Goal: Task Accomplishment & Management: Use online tool/utility

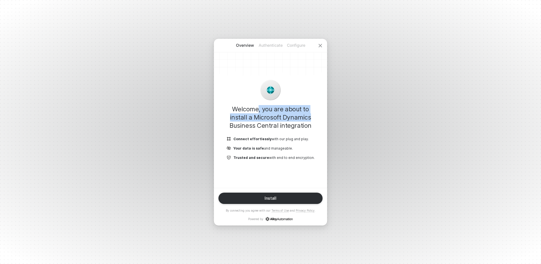
drag, startPoint x: 249, startPoint y: 110, endPoint x: 290, endPoint y: 118, distance: 41.3
click at [290, 118] on h1 "Welcome, you are about to install a Microsoft Dynamics Business Central integra…" at bounding box center [270, 117] width 95 height 25
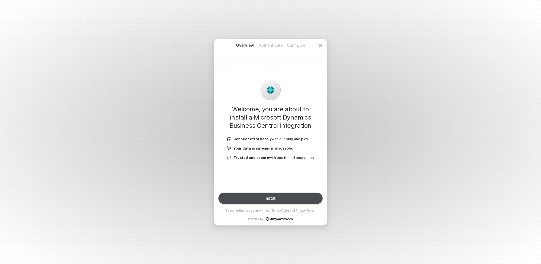
click at [262, 200] on button "Install" at bounding box center [271, 198] width 104 height 11
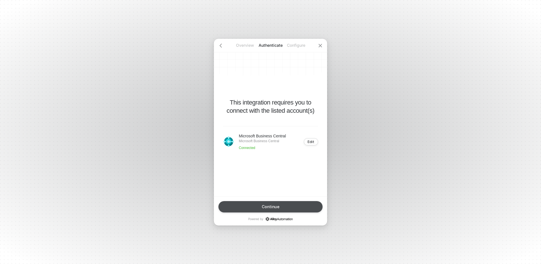
click at [281, 203] on button "Continue" at bounding box center [271, 206] width 104 height 11
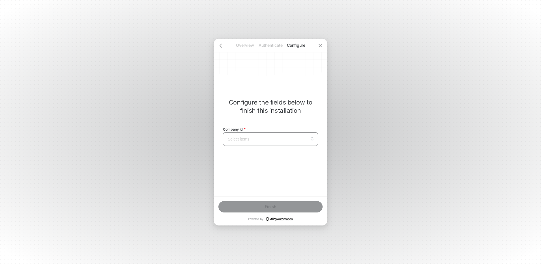
click at [252, 139] on input "search" at bounding box center [271, 139] width 88 height 13
drag, startPoint x: 244, startPoint y: 99, endPoint x: 216, endPoint y: 80, distance: 33.1
click at [244, 99] on p "Configure the fields below to finish this installation" at bounding box center [270, 106] width 95 height 16
click at [221, 48] on div at bounding box center [221, 46] width 14 height 14
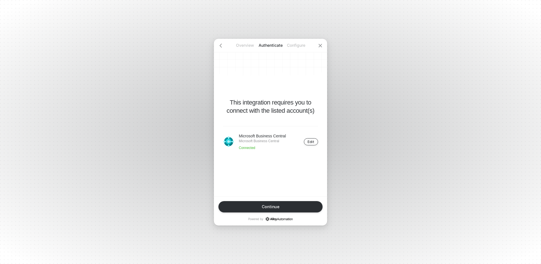
click at [310, 140] on div "Edit" at bounding box center [311, 142] width 7 height 4
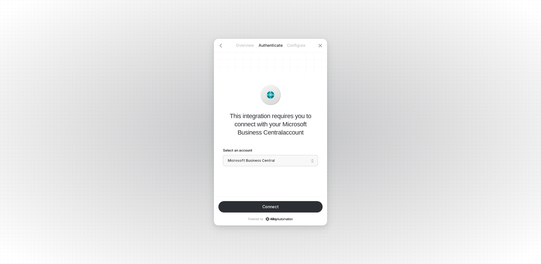
click at [243, 158] on span "Microsoft Business Central" at bounding box center [271, 160] width 86 height 8
click at [243, 182] on div "Add a new account" at bounding box center [271, 182] width 88 height 5
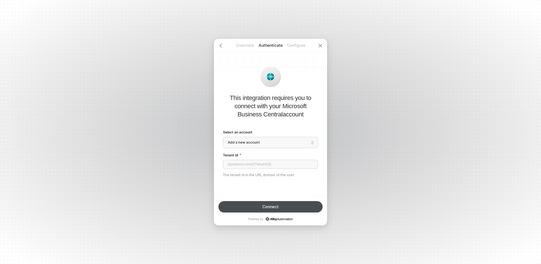
click at [249, 205] on button "Connect" at bounding box center [271, 206] width 104 height 11
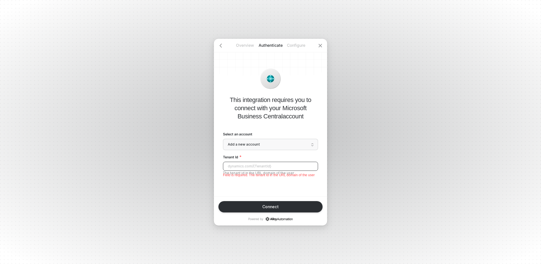
click at [238, 169] on input "Tenant Id" at bounding box center [270, 166] width 95 height 9
click at [232, 166] on input "Tenant Id" at bounding box center [270, 166] width 95 height 9
paste input "9f067dfa-b15f-45bd-b49e-4c147e50a4ed"
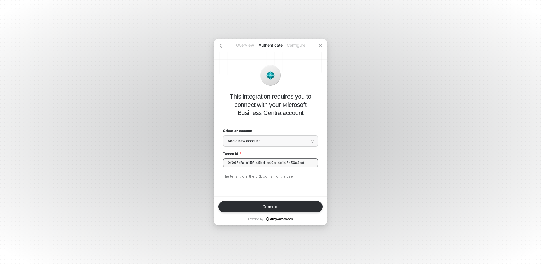
type input "9f067dfa-b15f-45bd-b49e-4c147e50a4ed"
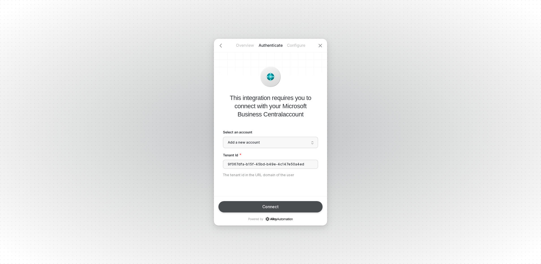
click at [250, 202] on button "Connect" at bounding box center [271, 206] width 104 height 11
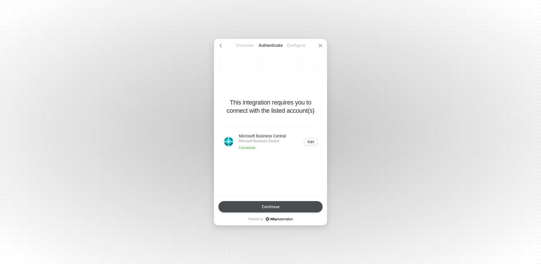
click at [251, 206] on button "Continue" at bounding box center [271, 206] width 104 height 11
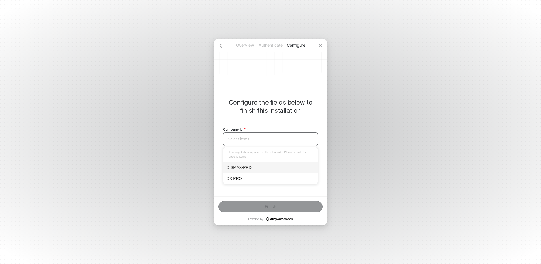
click at [260, 141] on input "search" at bounding box center [271, 139] width 88 height 13
click at [243, 169] on div "DISMAX-PRD" at bounding box center [271, 167] width 88 height 6
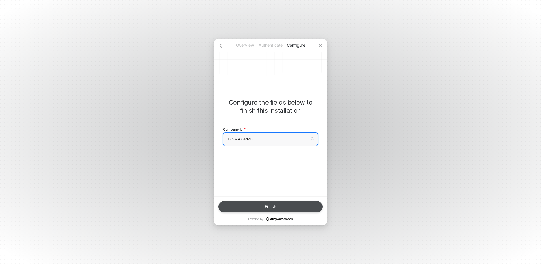
click at [262, 204] on button "Finish" at bounding box center [271, 206] width 104 height 11
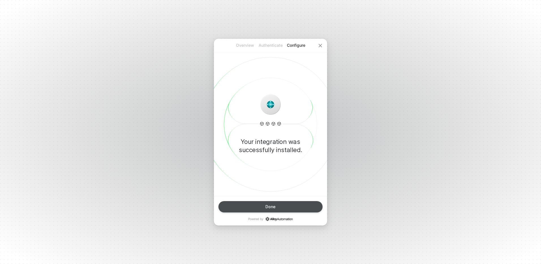
click at [245, 206] on button "Done" at bounding box center [271, 206] width 104 height 11
click at [256, 205] on button "Done" at bounding box center [271, 206] width 104 height 11
drag, startPoint x: 295, startPoint y: 125, endPoint x: 300, endPoint y: 125, distance: 5.2
click at [300, 125] on div "Your integration was successfully installed." at bounding box center [270, 117] width 113 height 157
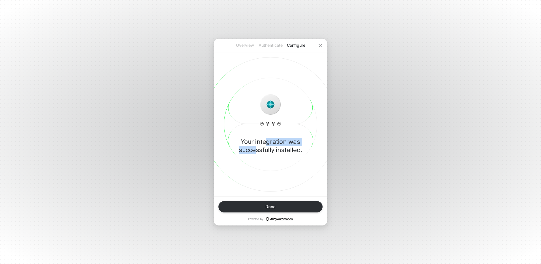
drag, startPoint x: 300, startPoint y: 125, endPoint x: 298, endPoint y: 118, distance: 8.2
click at [300, 125] on div "Your integration was successfully installed." at bounding box center [270, 117] width 113 height 157
click at [262, 44] on p "Authenticate" at bounding box center [270, 45] width 25 height 6
click at [375, 118] on div "Overview Authenticate Configure Your integration was successfully installed. Do…" at bounding box center [270, 132] width 541 height 264
click at [272, 44] on p "Authenticate" at bounding box center [270, 45] width 25 height 6
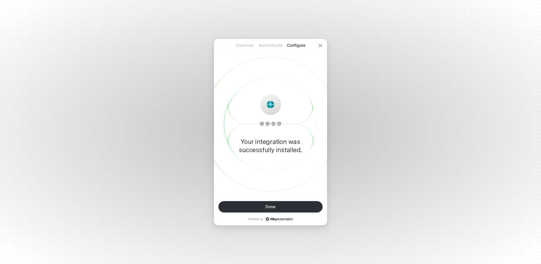
click at [295, 44] on p "Configure" at bounding box center [295, 45] width 25 height 6
click at [257, 208] on button "Done" at bounding box center [271, 206] width 104 height 11
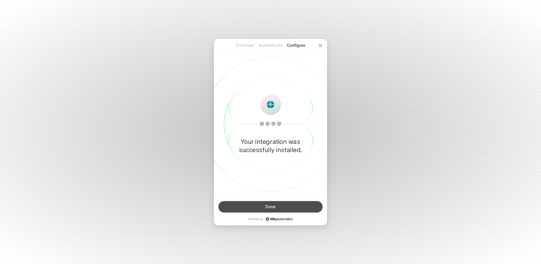
click at [257, 208] on button "Done" at bounding box center [271, 206] width 104 height 11
click at [323, 45] on div at bounding box center [321, 46] width 14 height 14
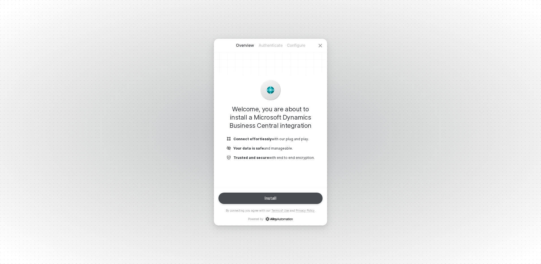
click at [257, 204] on button "Install" at bounding box center [271, 198] width 104 height 11
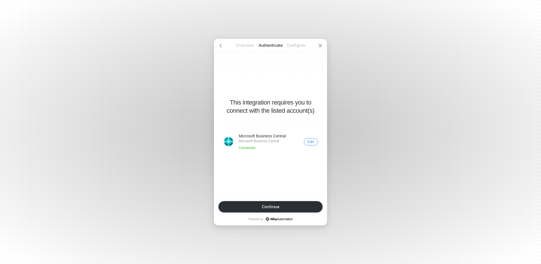
click at [311, 143] on div "Edit" at bounding box center [311, 142] width 7 height 4
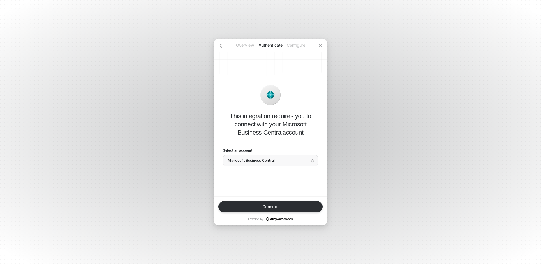
click at [267, 154] on div "Select an account" at bounding box center [270, 151] width 95 height 7
click at [263, 157] on span "Microsoft Business Central" at bounding box center [271, 160] width 86 height 8
click at [243, 181] on div "Add a new account" at bounding box center [271, 182] width 88 height 5
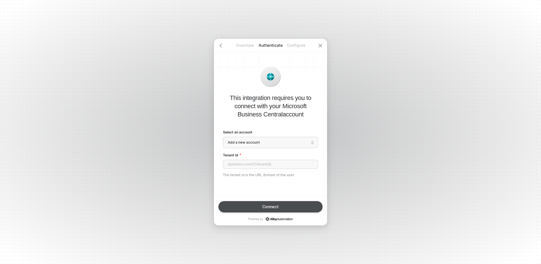
click at [245, 204] on button "Connect" at bounding box center [271, 206] width 104 height 11
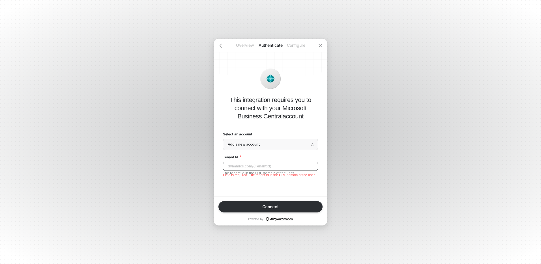
click at [247, 170] on input "Tenant Id" at bounding box center [270, 166] width 95 height 9
paste input "9f067dfa-b15f-45bd-b49e-4c147e50a4ed"
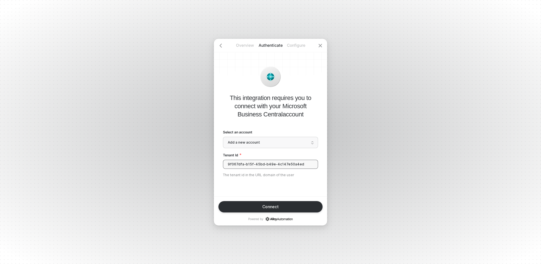
type input "9f067dfa-b15f-45bd-b49e-4c147e50a4ed"
click at [230, 203] on button "Connect" at bounding box center [271, 206] width 104 height 11
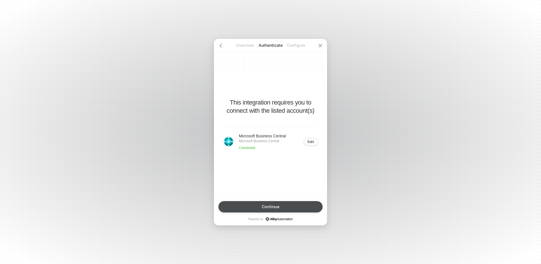
click at [246, 204] on button "Continue" at bounding box center [271, 206] width 104 height 11
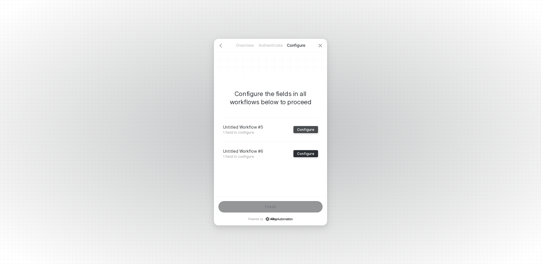
click at [302, 130] on div "Configure" at bounding box center [305, 129] width 17 height 4
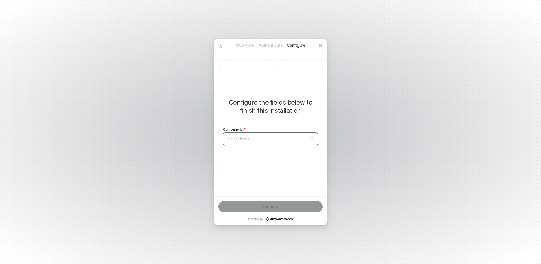
click at [247, 136] on input "search" at bounding box center [271, 139] width 88 height 13
click at [245, 169] on div "DISMAX-PRD" at bounding box center [271, 167] width 88 height 6
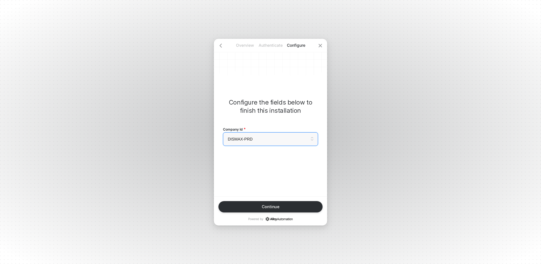
click at [247, 203] on button "Continue" at bounding box center [271, 206] width 104 height 11
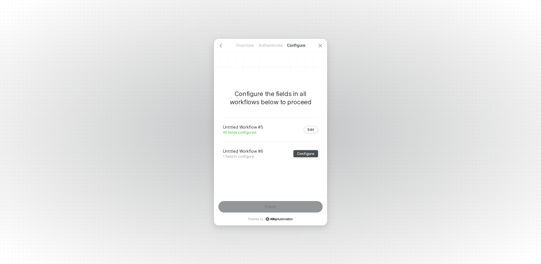
click at [306, 155] on div "Configure" at bounding box center [305, 153] width 17 height 4
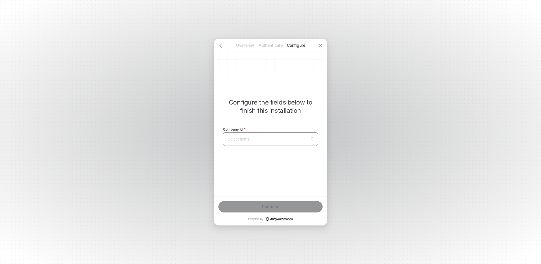
click at [264, 141] on input "search" at bounding box center [271, 139] width 88 height 13
click at [245, 162] on div "DISMAX-PRD" at bounding box center [270, 167] width 95 height 11
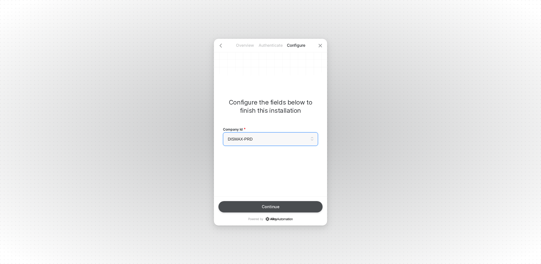
click at [248, 207] on button "Continue" at bounding box center [271, 206] width 104 height 11
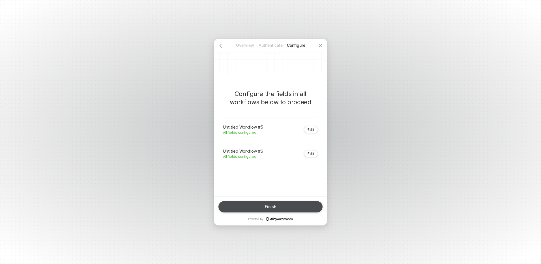
click at [258, 208] on button "Finish" at bounding box center [271, 206] width 104 height 11
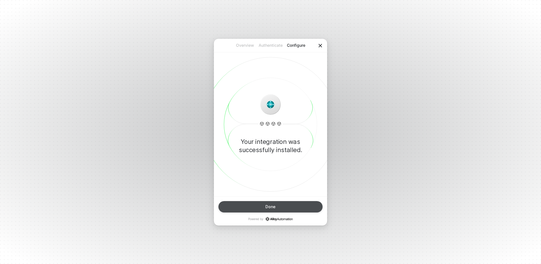
click at [319, 46] on icon "icon-close" at bounding box center [320, 45] width 5 height 5
click at [323, 47] on div at bounding box center [321, 46] width 14 height 14
click at [279, 46] on p "Authenticate" at bounding box center [270, 45] width 25 height 6
click at [248, 46] on p "Overview" at bounding box center [244, 45] width 25 height 6
click at [269, 206] on div "Done" at bounding box center [271, 206] width 10 height 5
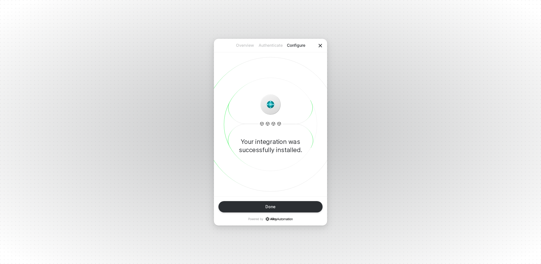
click at [319, 49] on div at bounding box center [321, 46] width 14 height 14
